Goal: Information Seeking & Learning: Learn about a topic

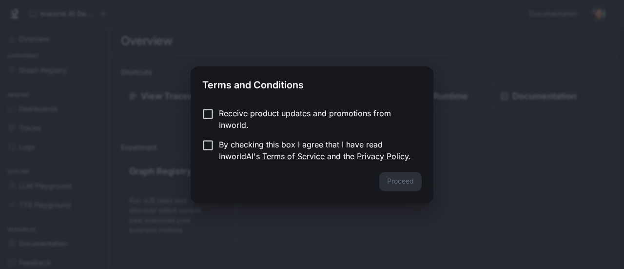
click at [219, 115] on p "Receive product updates and promotions from Inworld." at bounding box center [316, 118] width 195 height 23
click at [403, 183] on button "Proceed" at bounding box center [400, 182] width 42 height 20
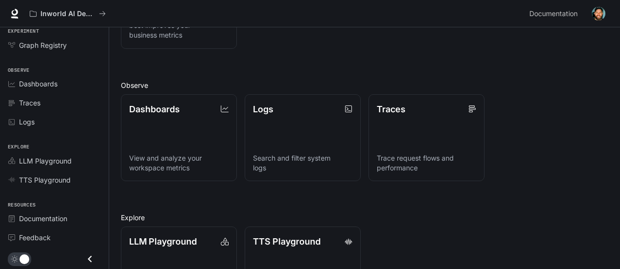
scroll to position [244, 0]
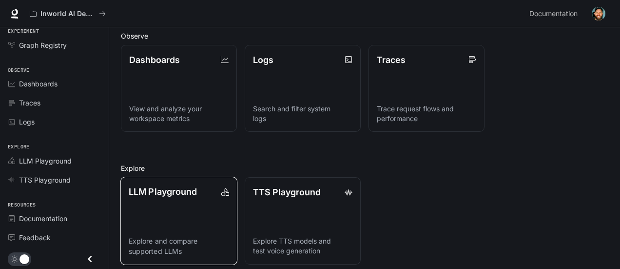
click at [162, 233] on link "LLM Playground Explore and compare supported LLMs" at bounding box center [178, 221] width 117 height 88
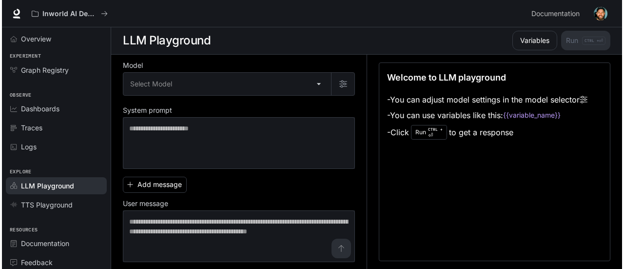
scroll to position [0, 0]
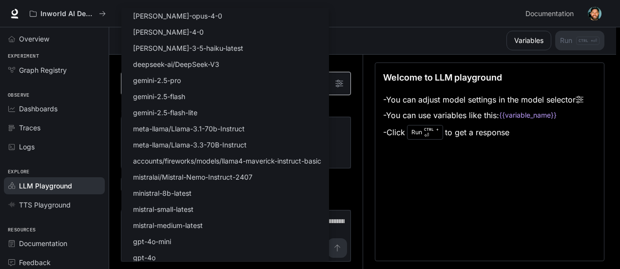
click at [310, 85] on body "Skip to main content Inworld AI Demos Documentation Documentation Portal Overvi…" at bounding box center [310, 134] width 620 height 269
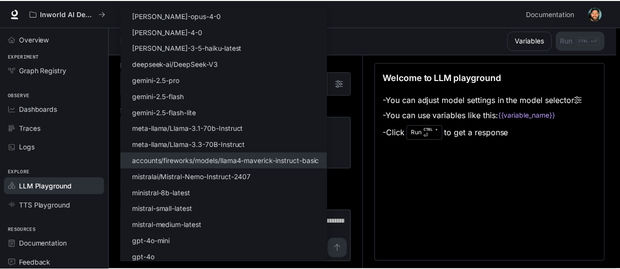
scroll to position [0, 0]
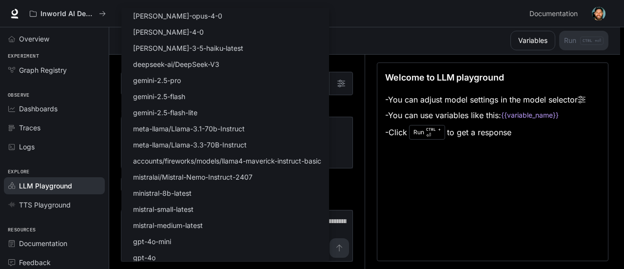
click at [476, 175] on div at bounding box center [312, 134] width 624 height 269
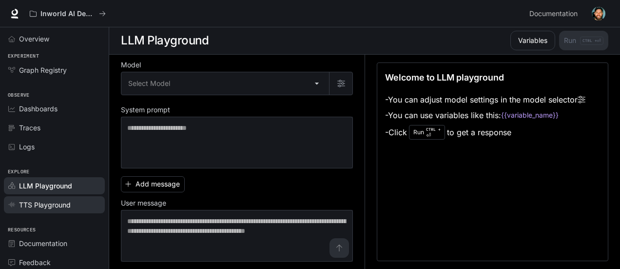
click at [48, 199] on span "TTS Playground" at bounding box center [45, 204] width 52 height 10
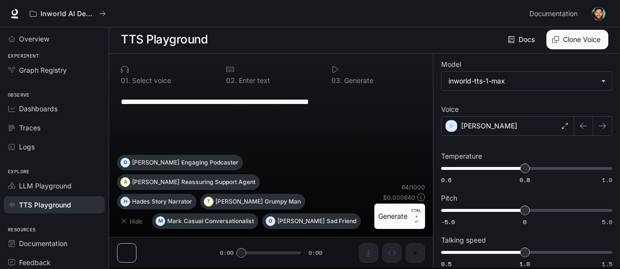
scroll to position [2, 0]
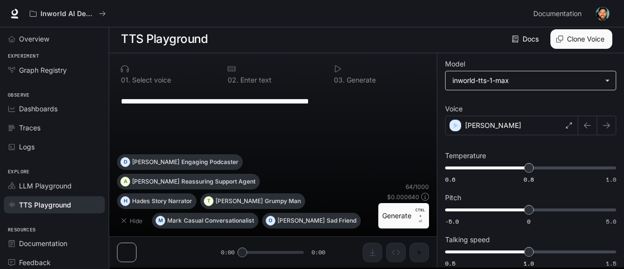
click at [531, 76] on body "**********" at bounding box center [312, 132] width 624 height 269
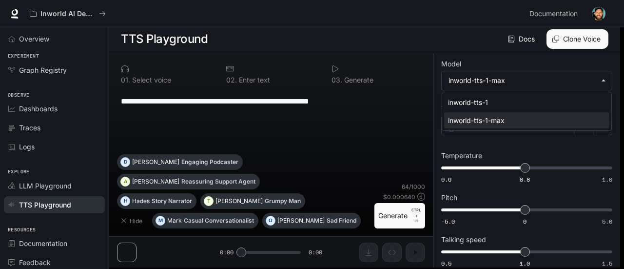
click at [531, 76] on div at bounding box center [312, 134] width 624 height 269
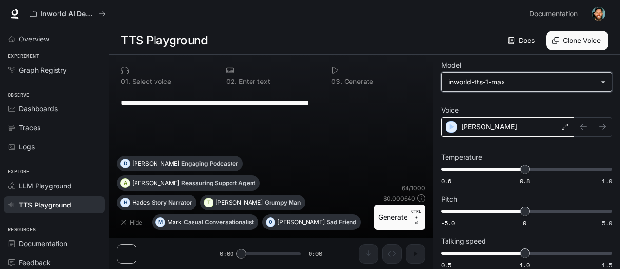
scroll to position [0, 0]
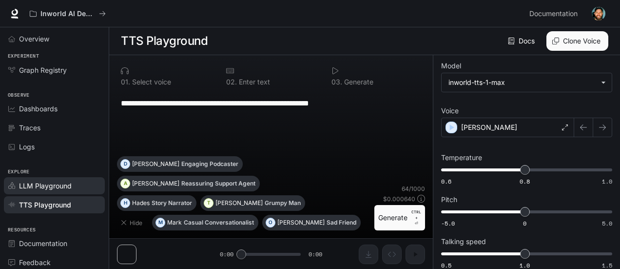
click at [70, 181] on span "LLM Playground" at bounding box center [45, 185] width 53 height 10
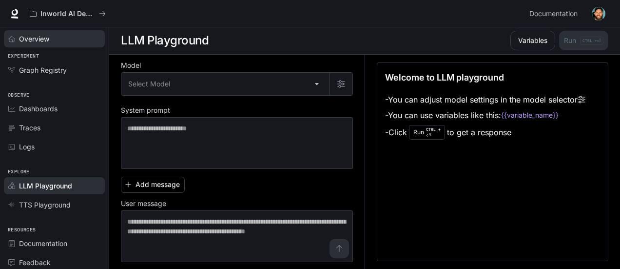
click at [27, 37] on span "Overview" at bounding box center [34, 39] width 30 height 10
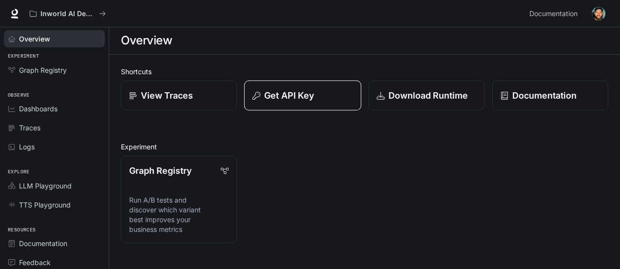
click at [262, 83] on button "Get API Key" at bounding box center [302, 95] width 117 height 30
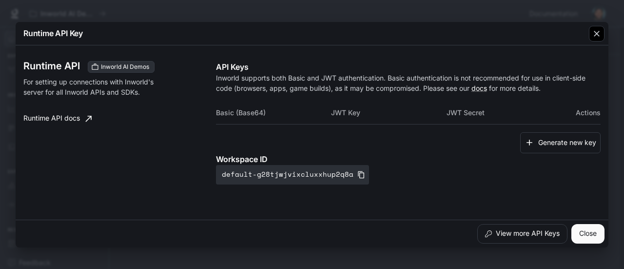
click at [599, 31] on icon "button" at bounding box center [597, 34] width 6 height 6
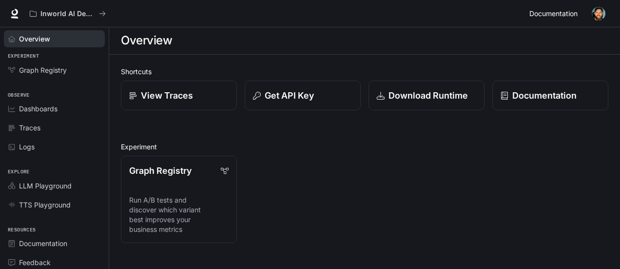
click at [571, 13] on span "Documentation" at bounding box center [554, 14] width 48 height 12
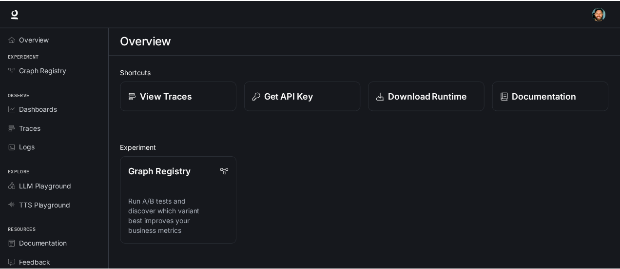
scroll to position [0, 0]
